Goal: Information Seeking & Learning: Learn about a topic

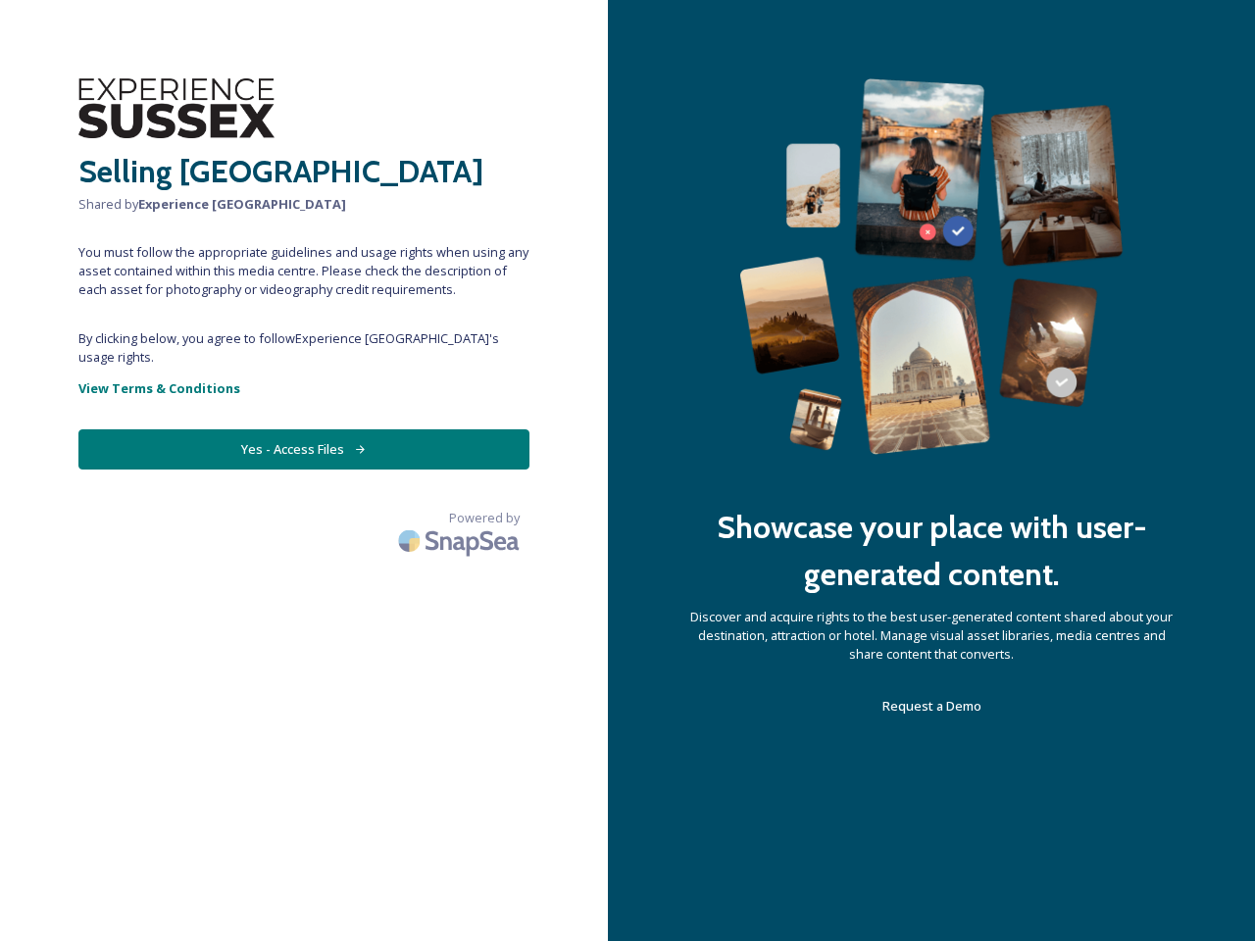
click at [628, 471] on div "Showcase your place with user-generated content. Discover and acquire rights to…" at bounding box center [931, 470] width 647 height 941
